Goal: Information Seeking & Learning: Learn about a topic

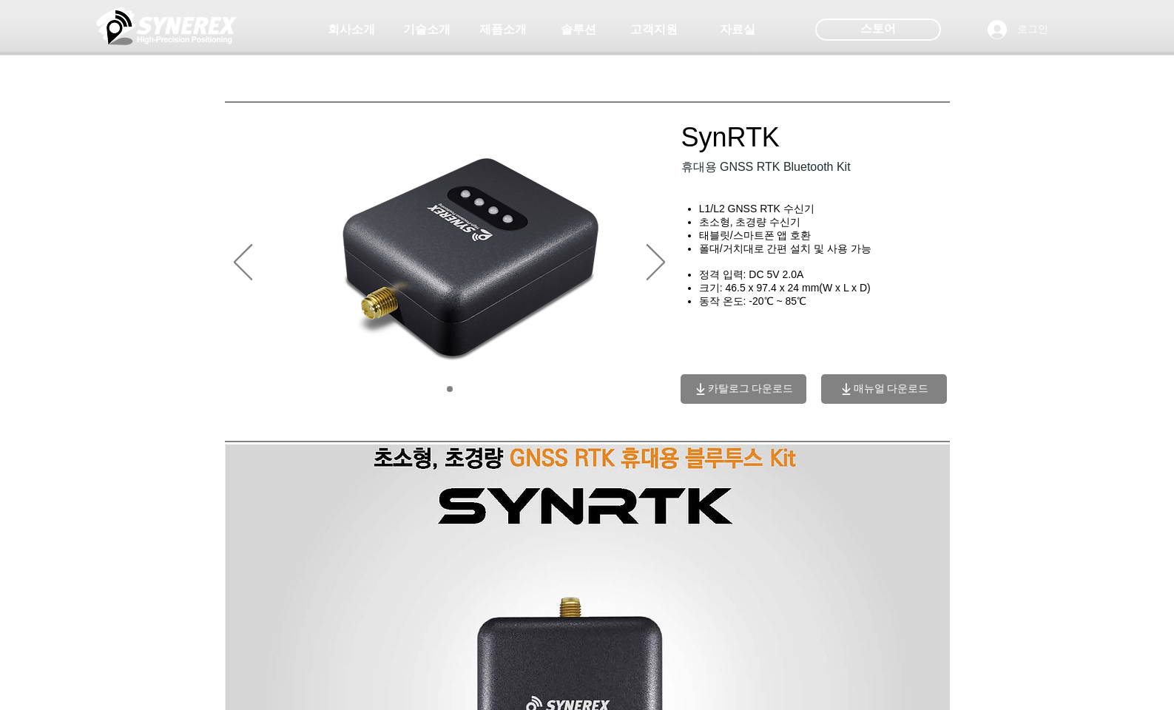
drag, startPoint x: 991, startPoint y: 207, endPoint x: 961, endPoint y: 188, distance: 35.3
click at [990, 207] on div at bounding box center [587, 109] width 1174 height 219
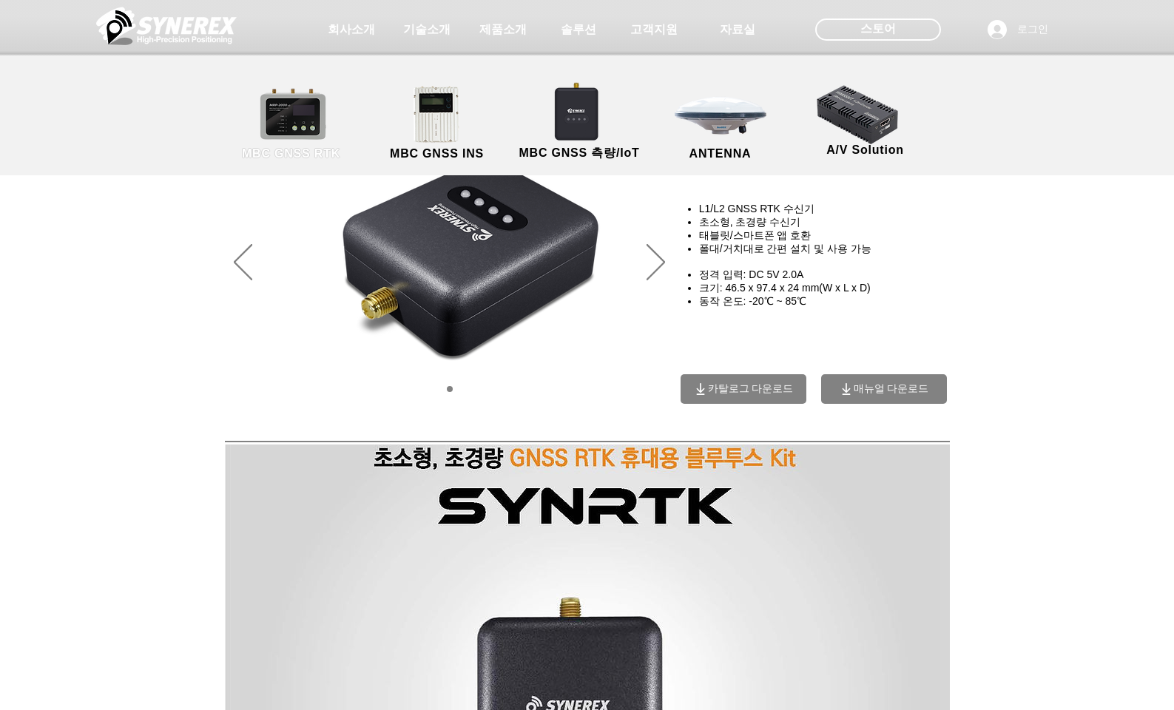
click at [311, 117] on link "MBC GNSS RTK" at bounding box center [291, 124] width 133 height 78
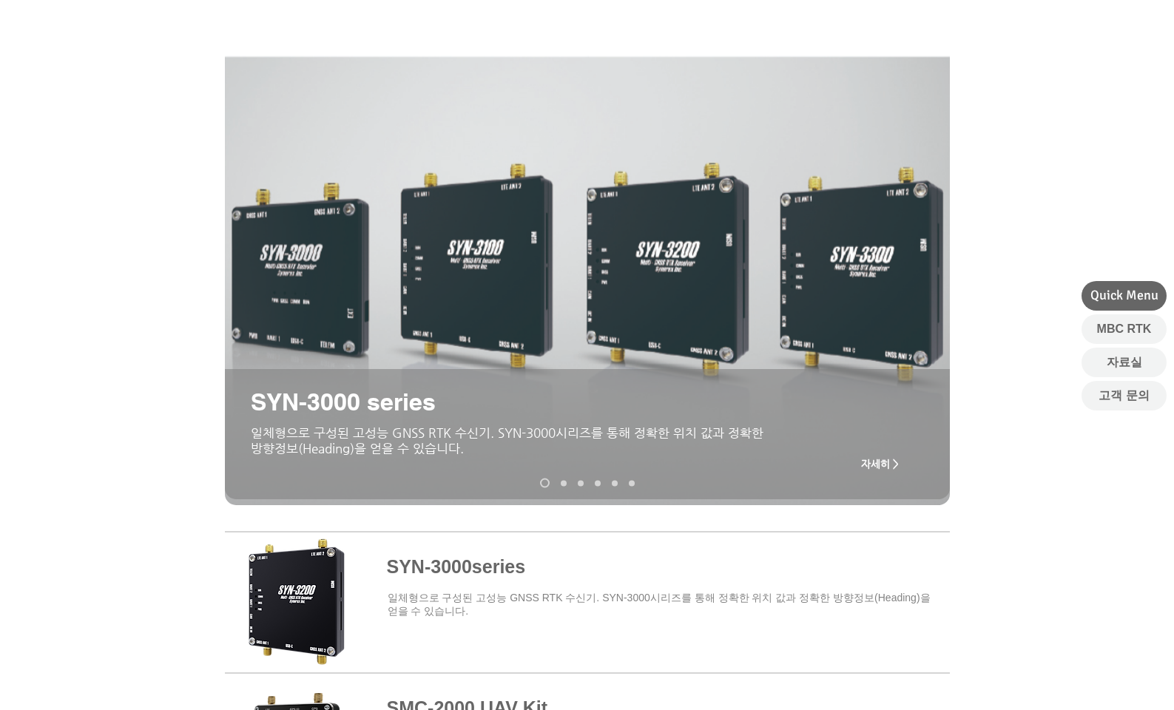
scroll to position [148, 0]
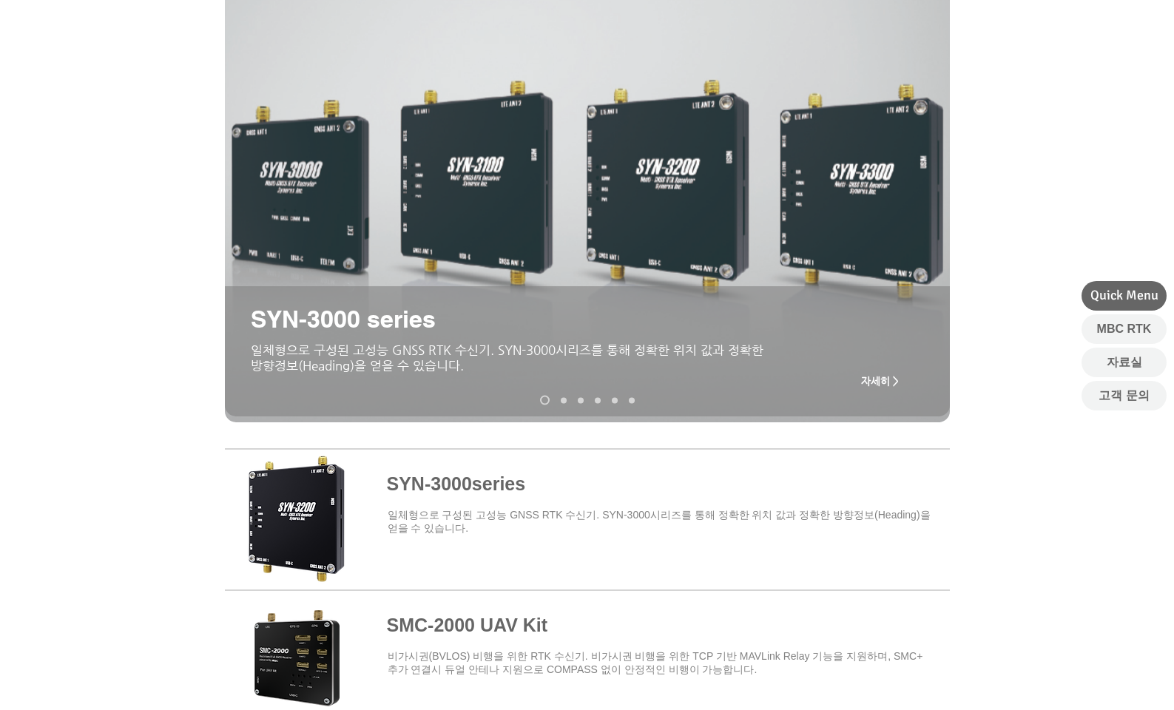
click at [498, 483] on span at bounding box center [587, 516] width 725 height 129
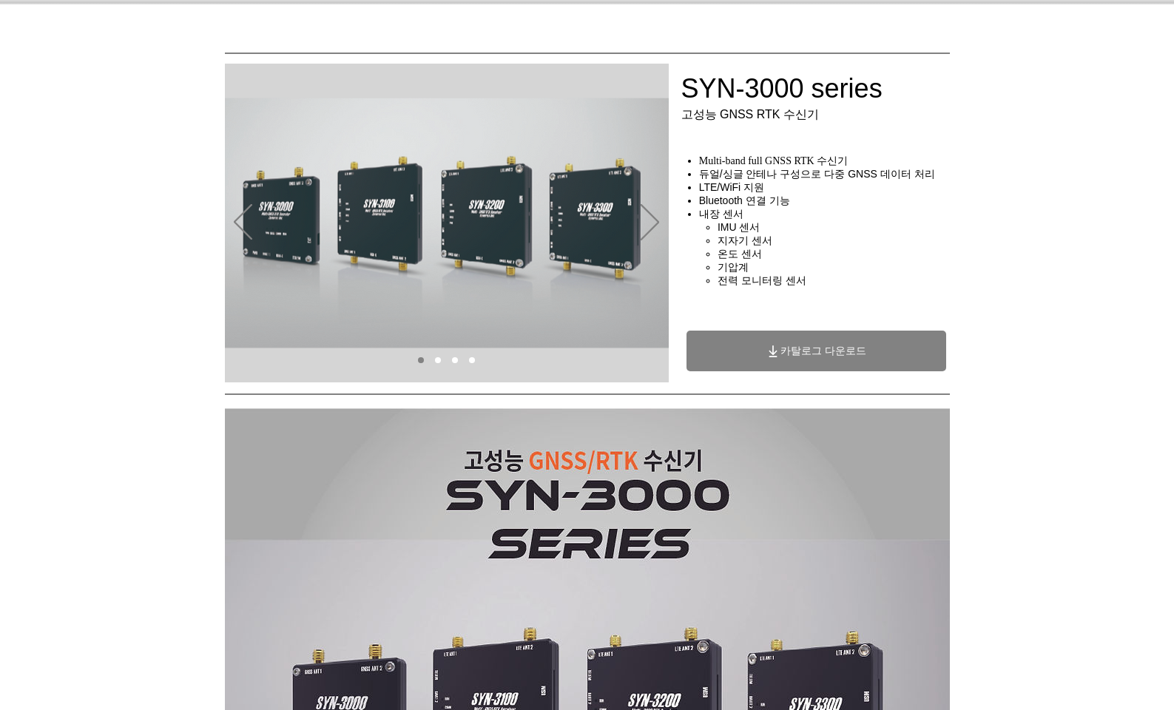
scroll to position [74, 0]
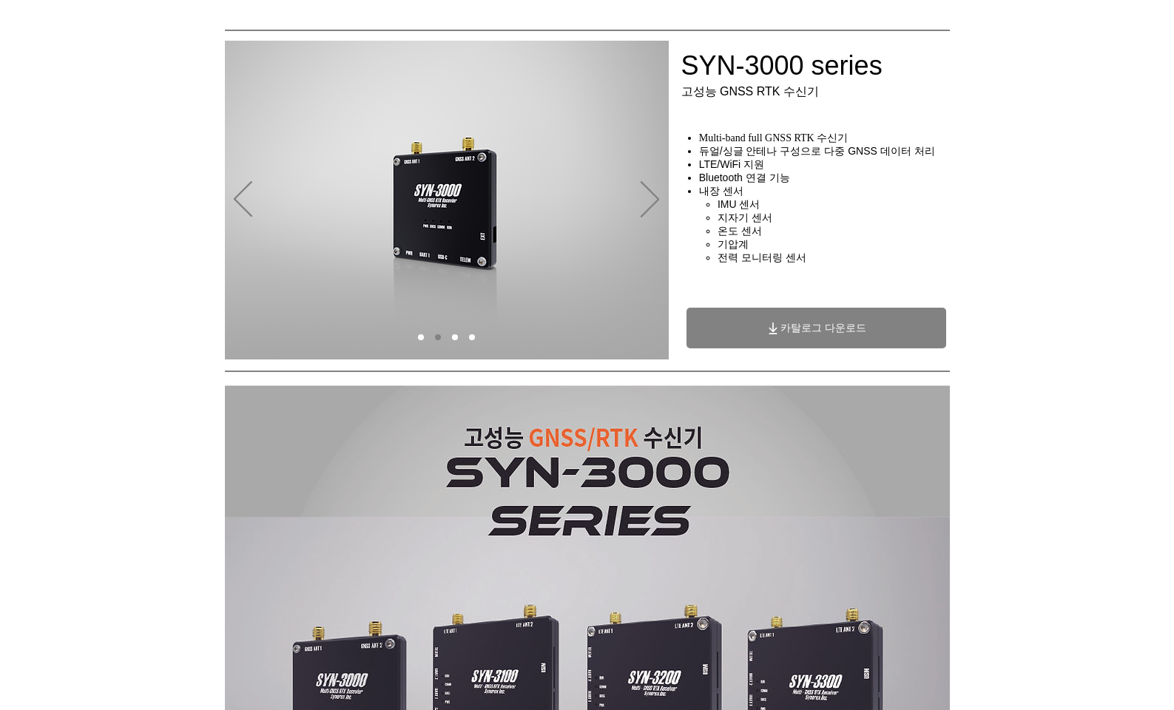
drag, startPoint x: 715, startPoint y: 262, endPoint x: 845, endPoint y: 252, distance: 130.5
click at [845, 252] on ul "IMU 센서​ 지자기 센서 온도 센서 기압계 ​전력 모니터링 센서" at bounding box center [831, 231] width 254 height 67
click at [845, 251] on h4 "기압계" at bounding box center [837, 244] width 241 height 13
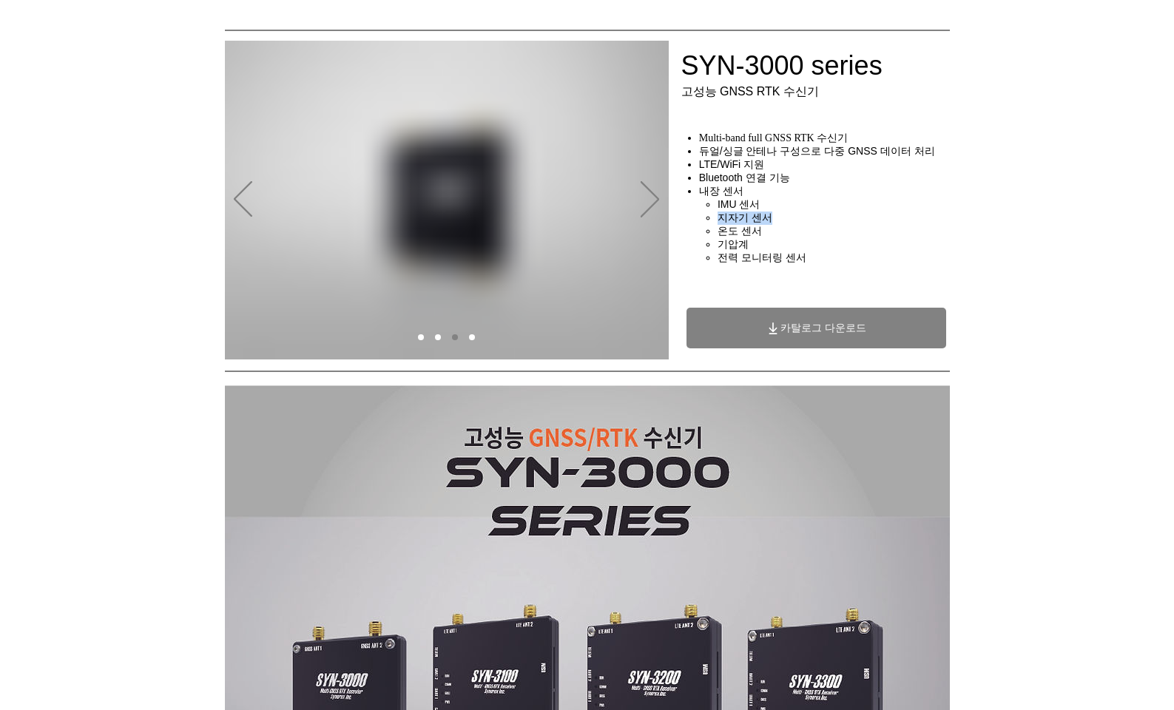
drag, startPoint x: 725, startPoint y: 223, endPoint x: 796, endPoint y: 227, distance: 71.1
click at [796, 227] on ul "IMU 센서​ 지자기 센서 온도 센서 기압계 ​전력 모니터링 센서" at bounding box center [831, 231] width 254 height 67
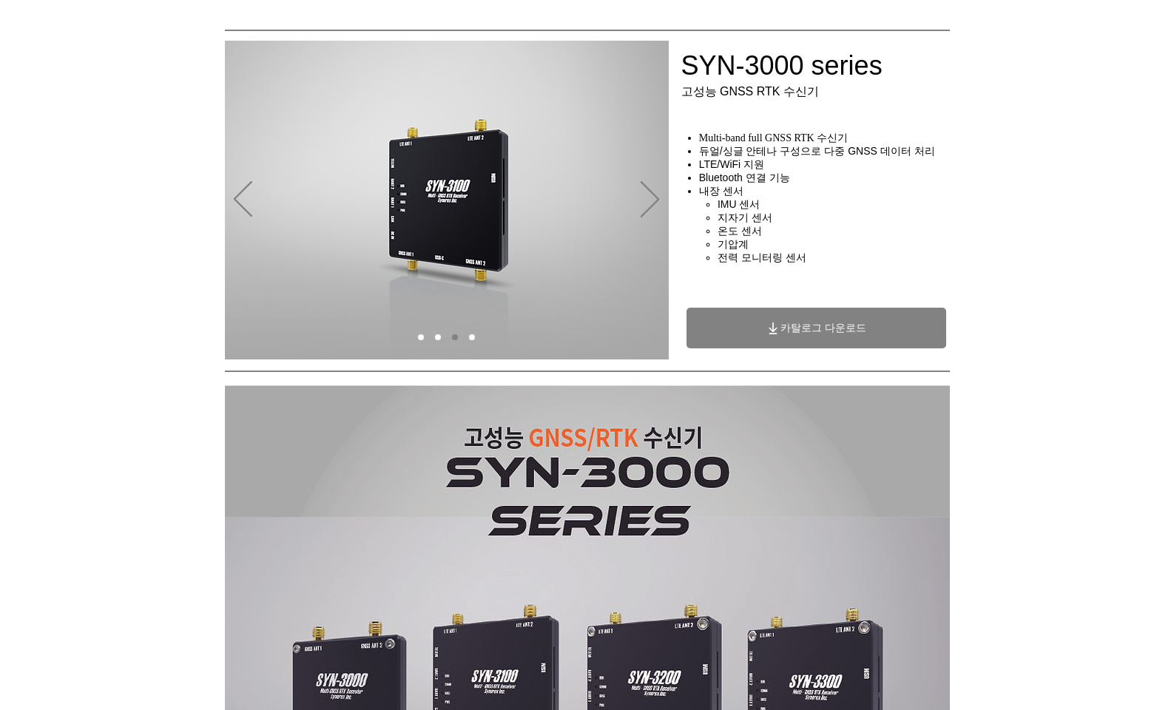
click at [975, 225] on div "main content" at bounding box center [828, 272] width 296 height 97
click at [965, 215] on div "main content" at bounding box center [587, 257] width 1174 height 211
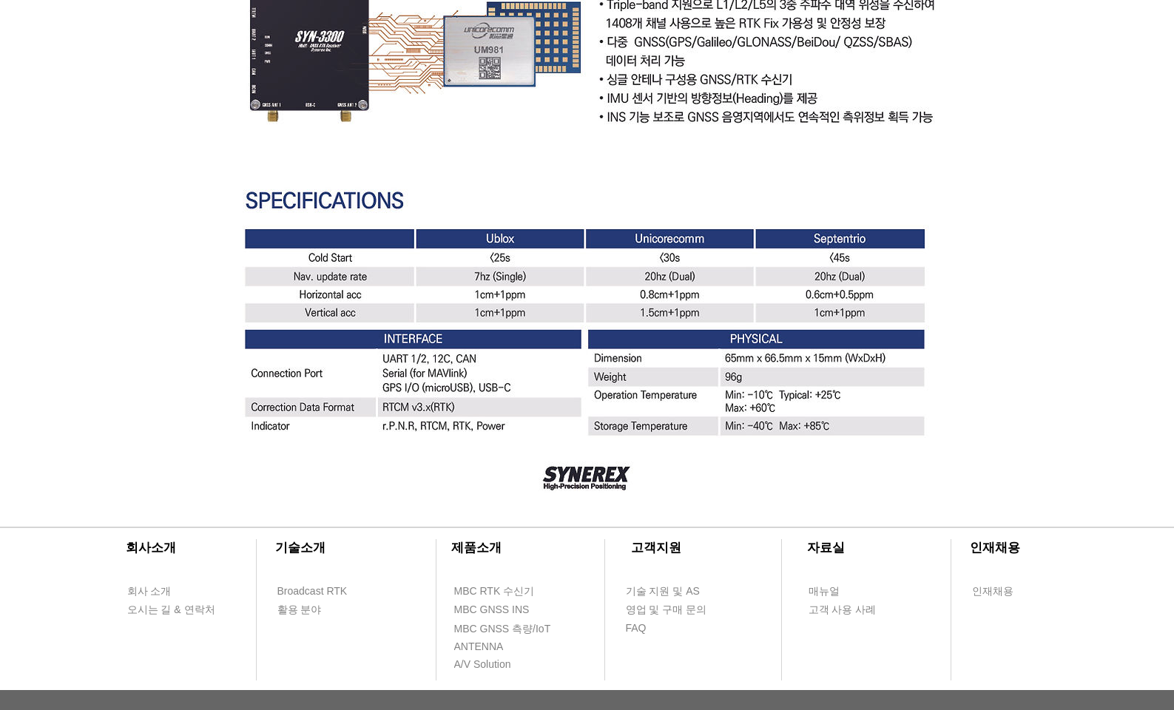
scroll to position [3986, 0]
